Goal: Task Accomplishment & Management: Complete application form

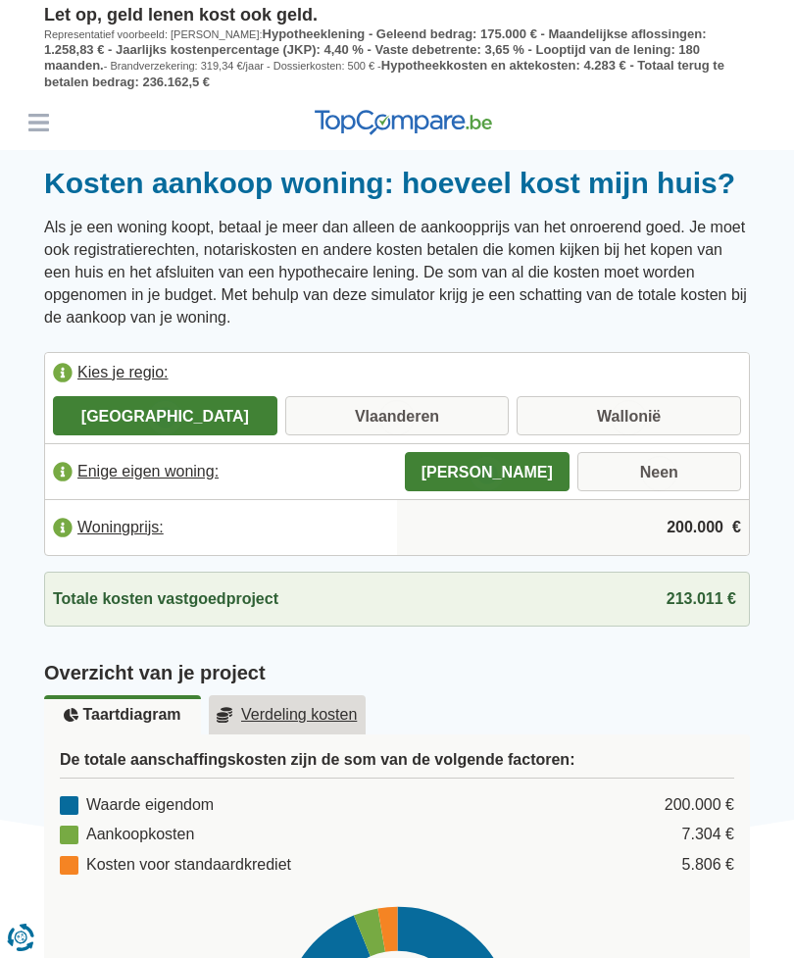
click at [448, 400] on label "Vlaanderen" at bounding box center [397, 415] width 224 height 39
click at [448, 400] on input "Vlaanderen" at bounding box center [397, 417] width 224 height 35
radio input "true"
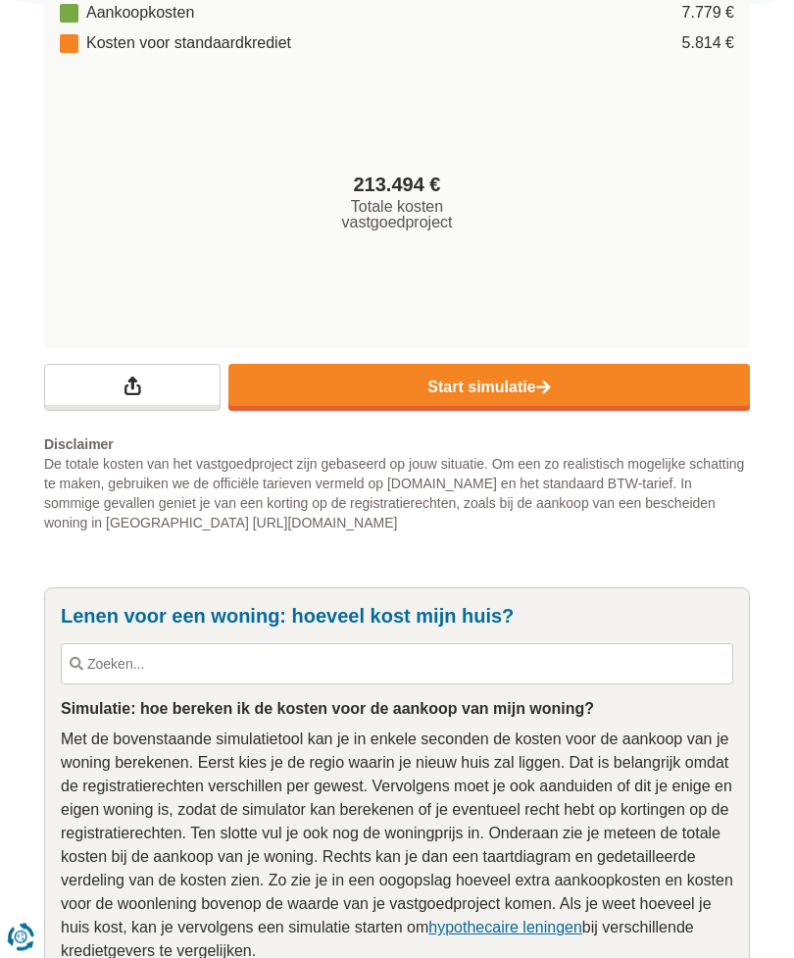
scroll to position [860, 0]
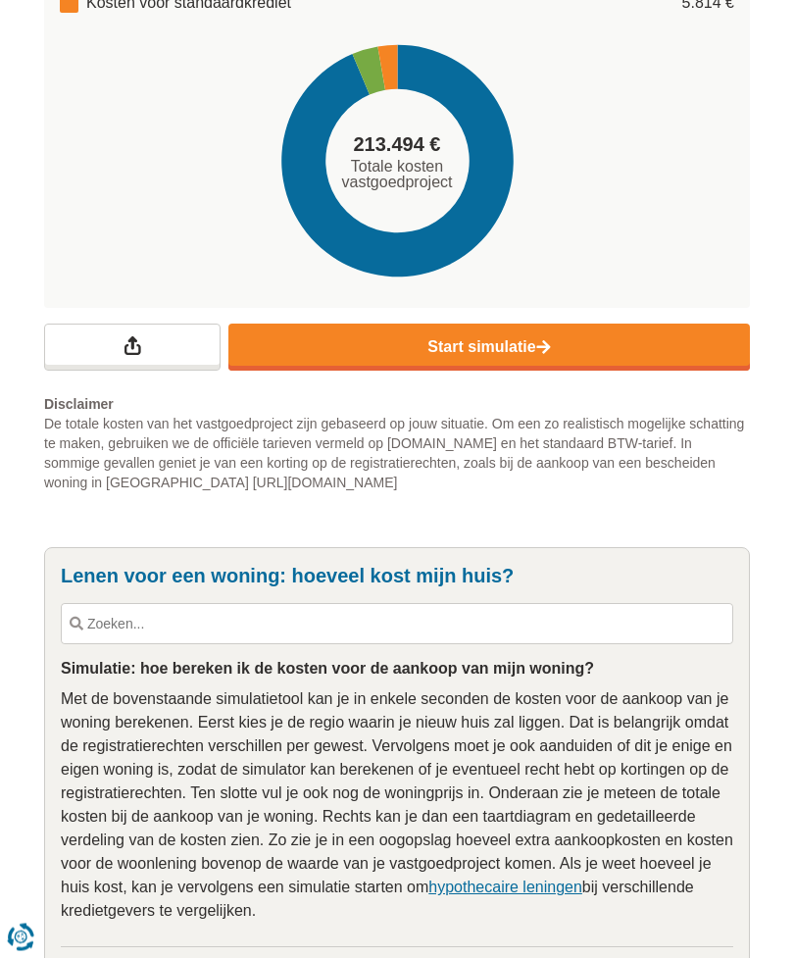
click at [568, 360] on link "Start simulatie" at bounding box center [488, 347] width 521 height 47
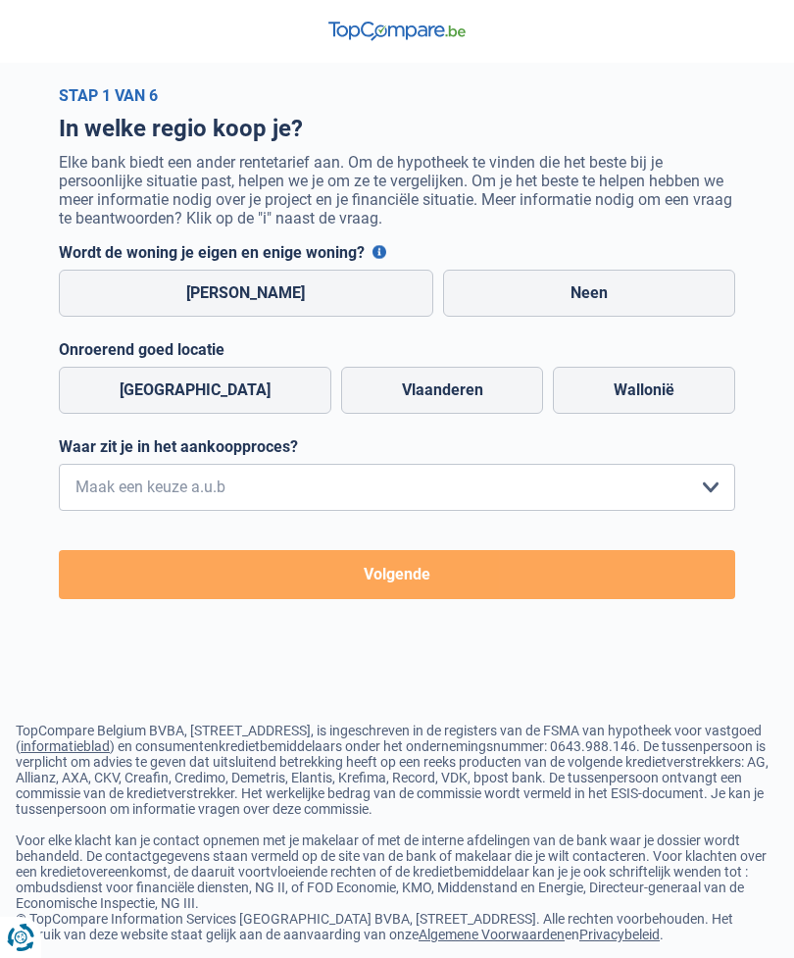
click at [111, 290] on label "[PERSON_NAME]" at bounding box center [246, 293] width 374 height 47
click at [111, 290] on input "[PERSON_NAME]" at bounding box center [246, 293] width 374 height 47
radio input "true"
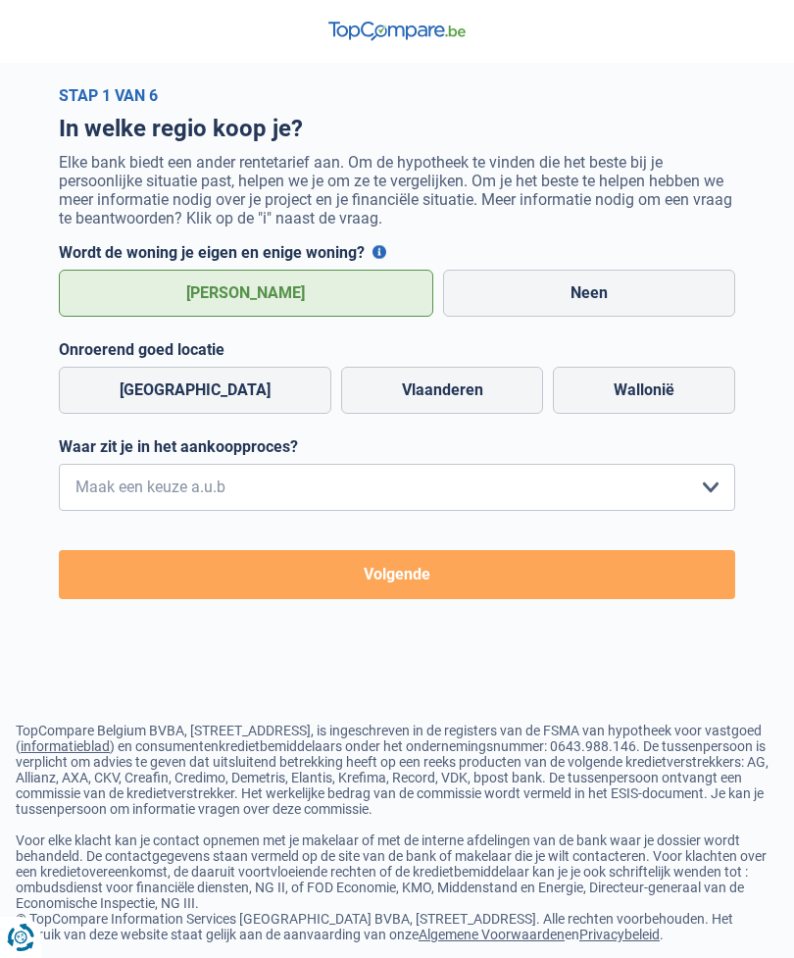
click at [433, 390] on label "Vlaanderen" at bounding box center [442, 390] width 203 height 47
click at [433, 390] on input "Vlaanderen" at bounding box center [442, 390] width 203 height 47
radio input "true"
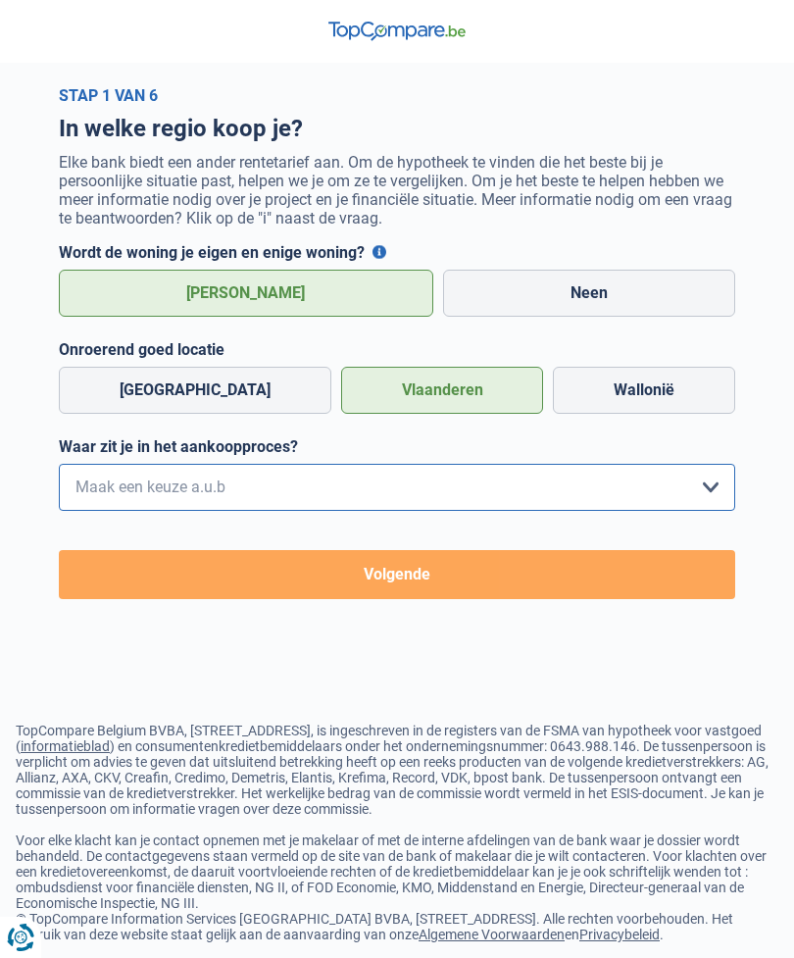
click at [692, 485] on select "Ik wil me uitsluitend informeren omdat ik op dit moment geen concrete plannen h…" at bounding box center [397, 487] width 676 height 47
select select "1a"
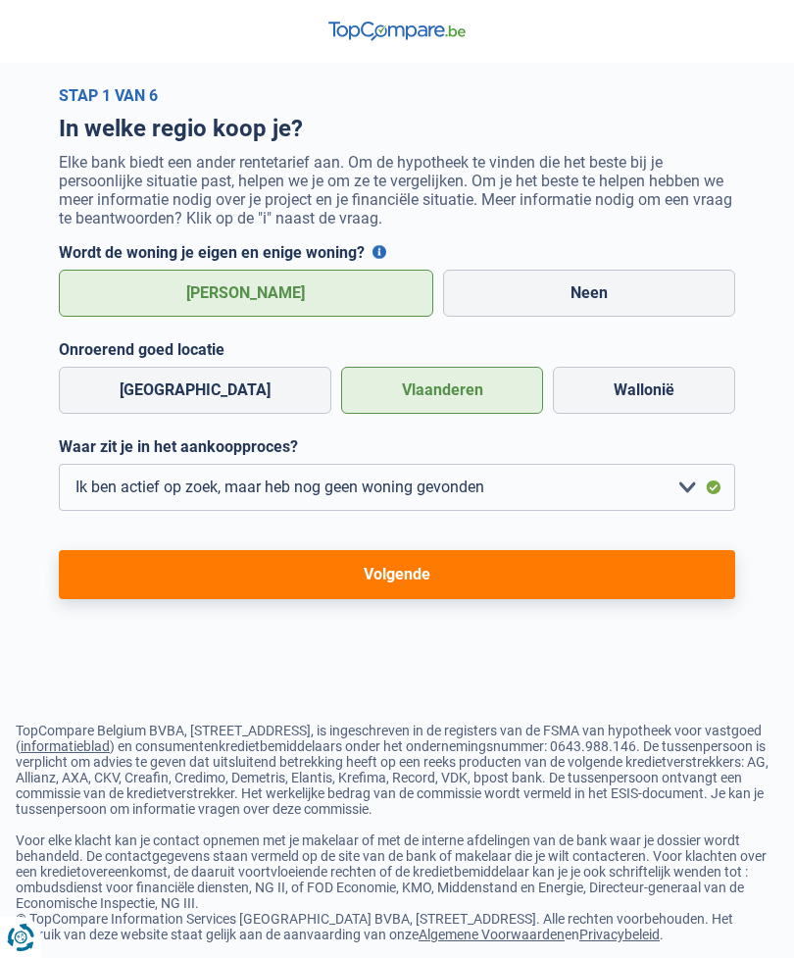
click at [524, 564] on button "Volgende" at bounding box center [397, 574] width 676 height 49
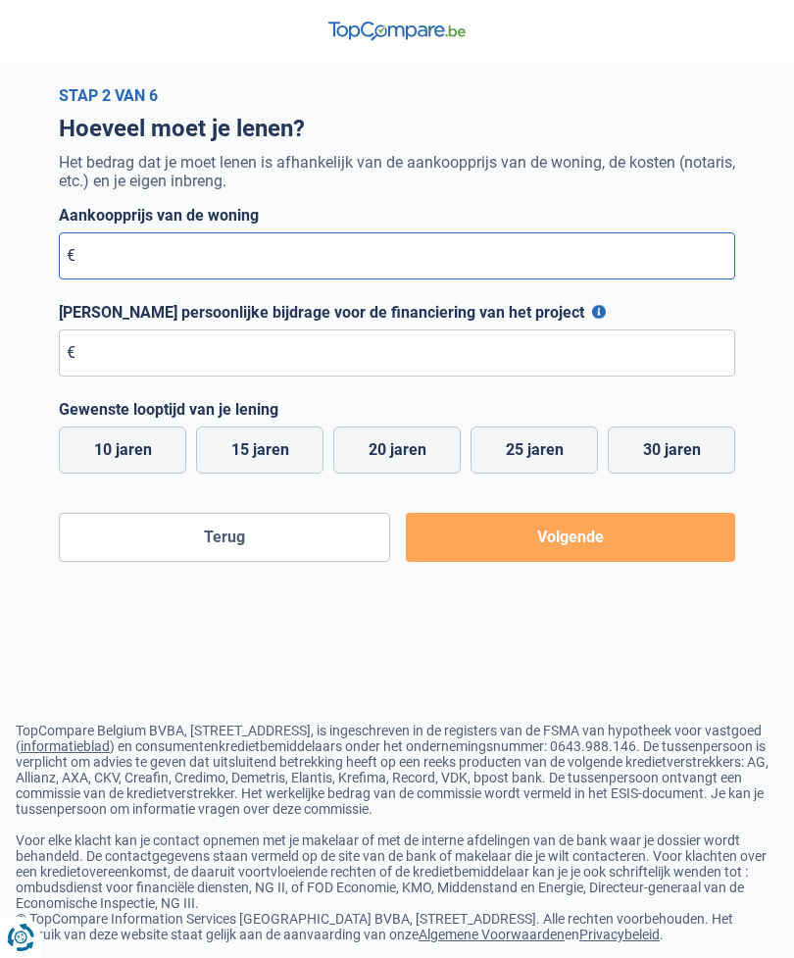
click at [114, 258] on input "Aankoopprijs van de woning" at bounding box center [397, 255] width 676 height 47
type input "200.000"
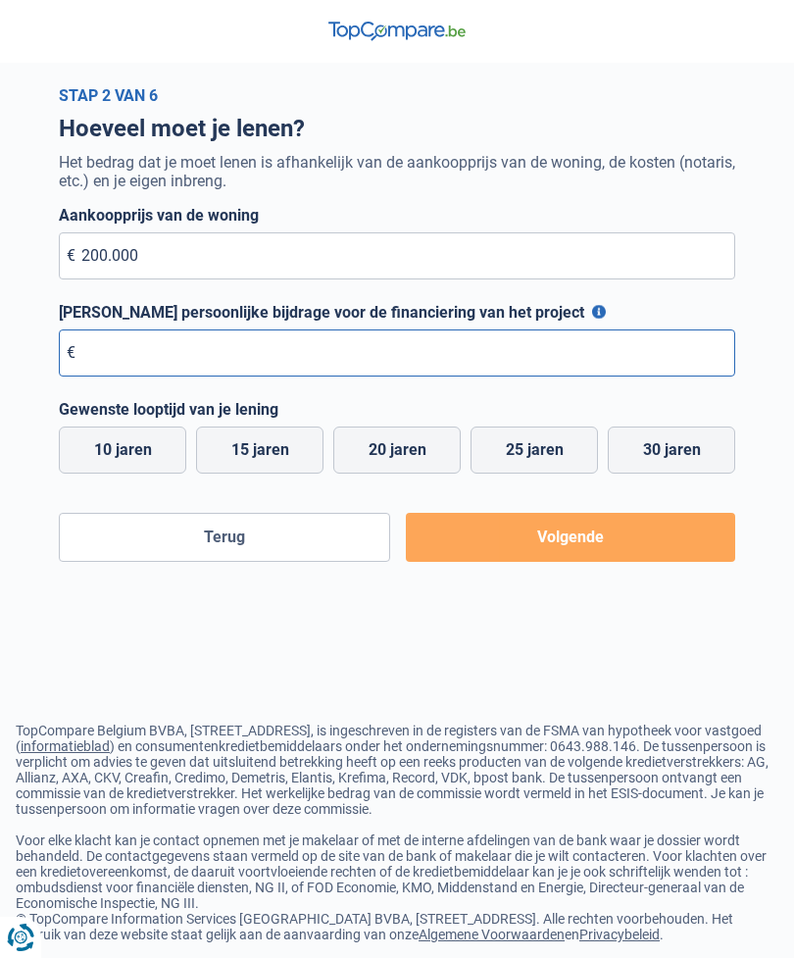
click at [279, 349] on input "Maximale persoonlijke bijdrage voor de financiering van het project" at bounding box center [397, 352] width 676 height 47
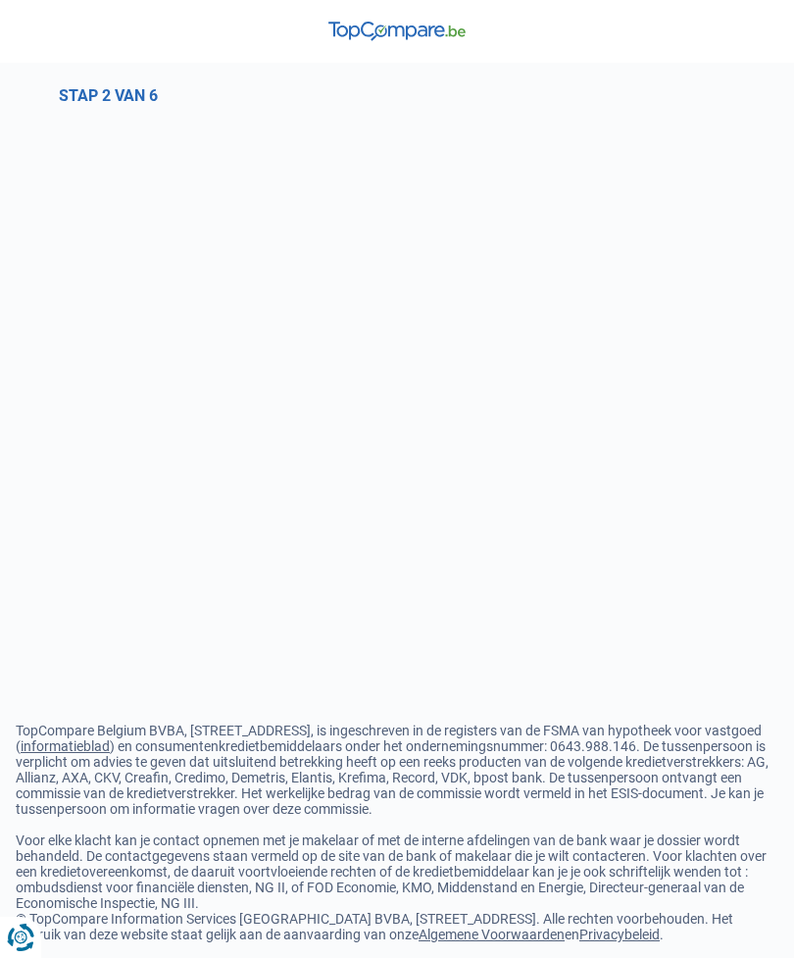
select select "1a"
